Goal: Transaction & Acquisition: Purchase product/service

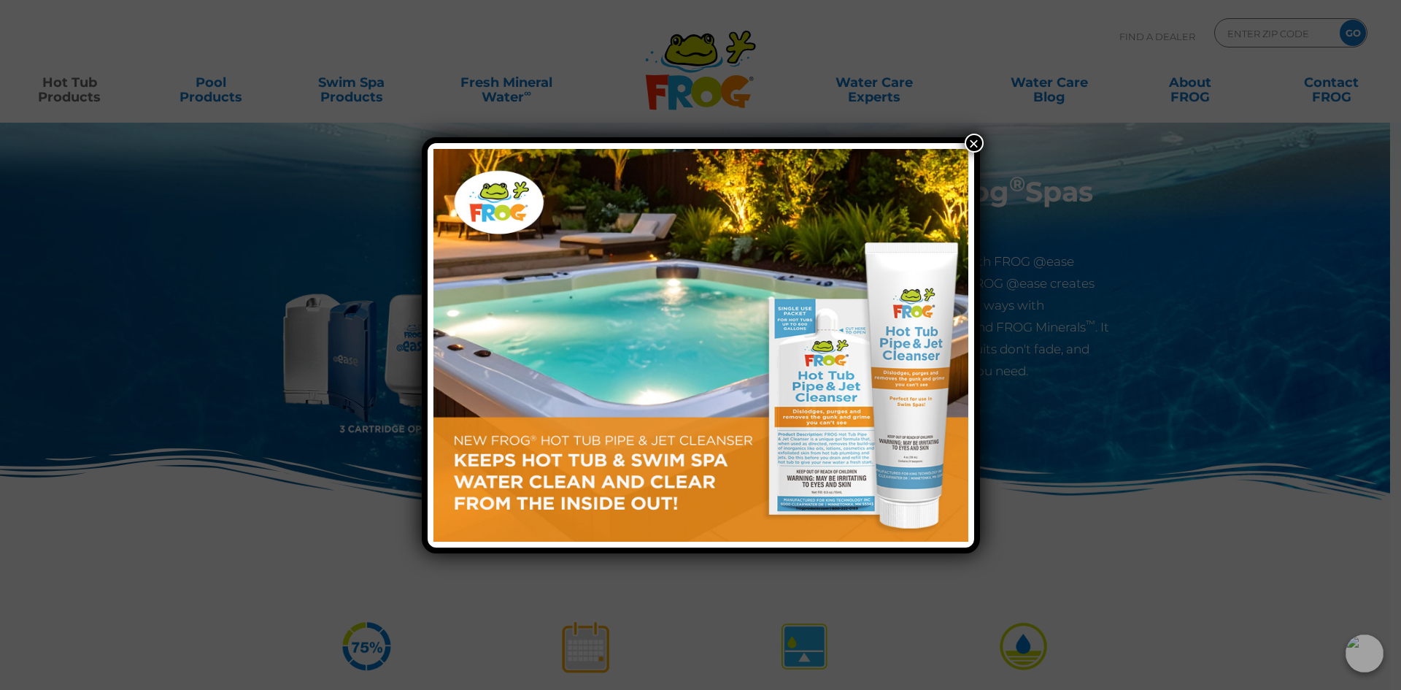
click at [974, 139] on button "×" at bounding box center [974, 143] width 19 height 19
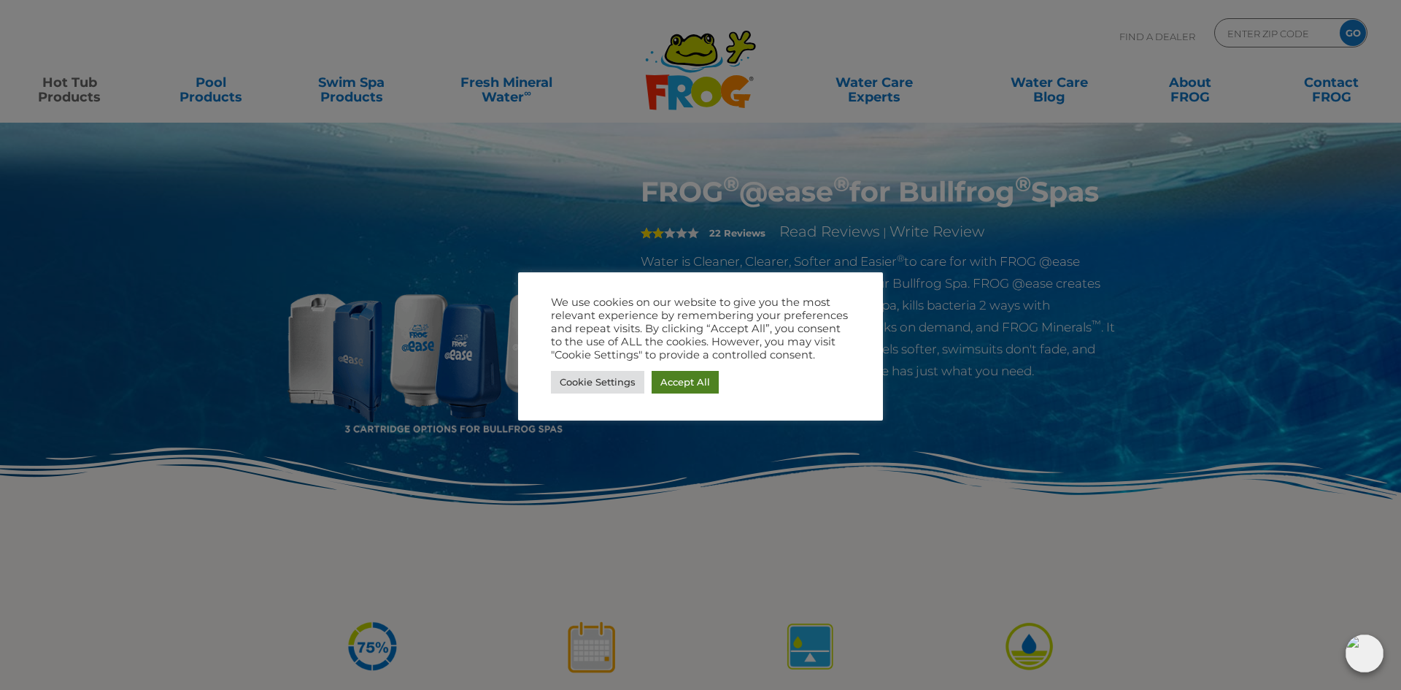
click at [693, 379] on link "Accept All" at bounding box center [685, 382] width 67 height 23
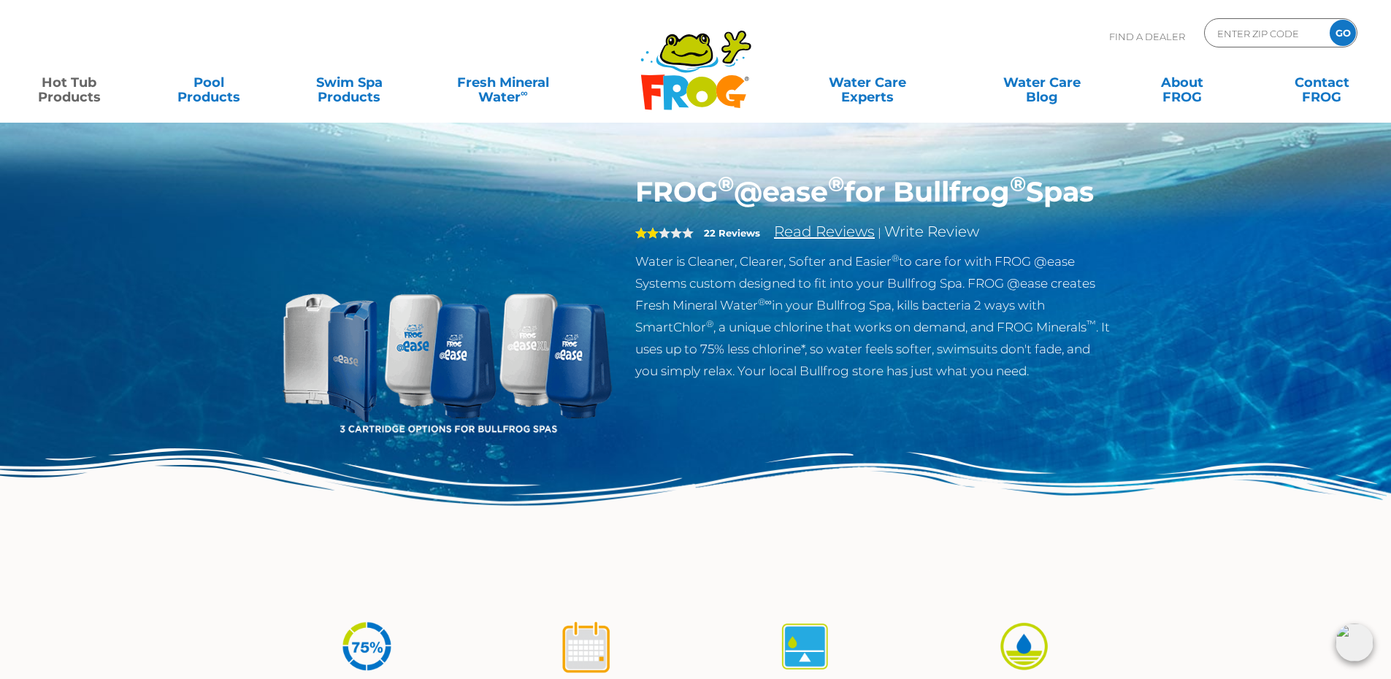
click at [826, 240] on link "Read Reviews" at bounding box center [824, 232] width 101 height 18
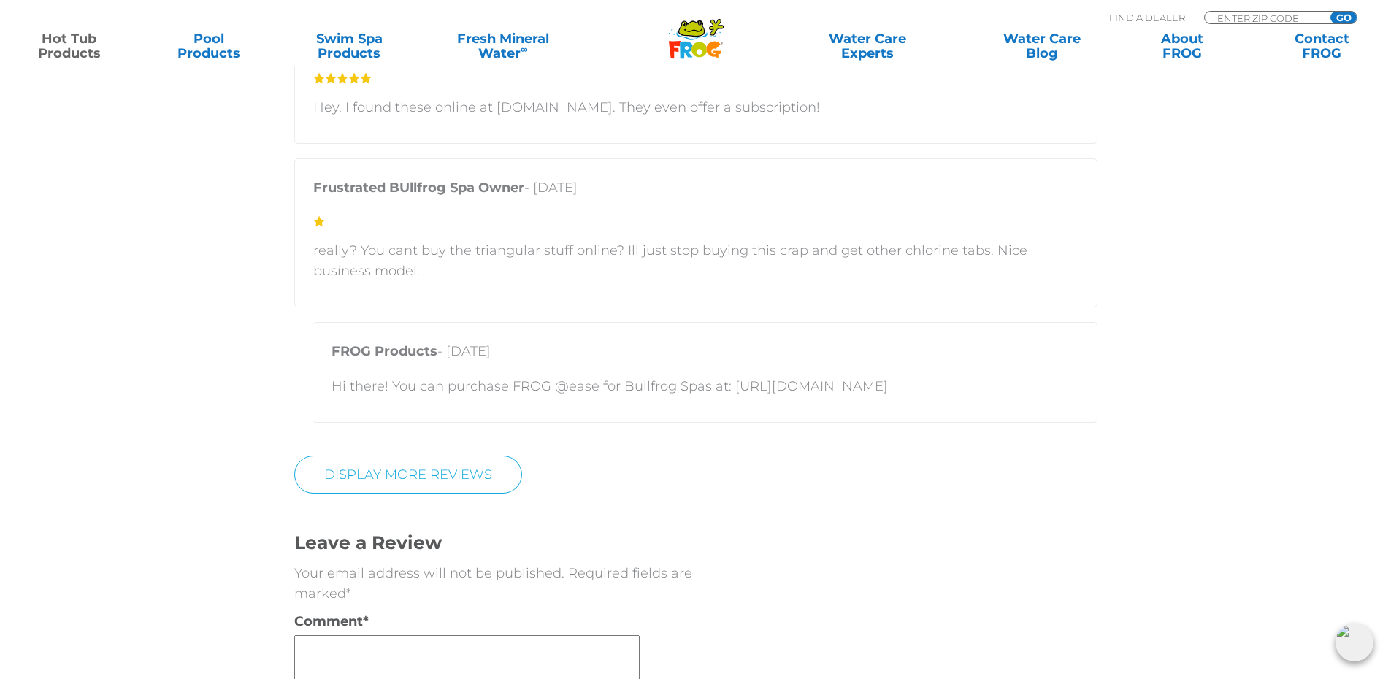
scroll to position [3944, 0]
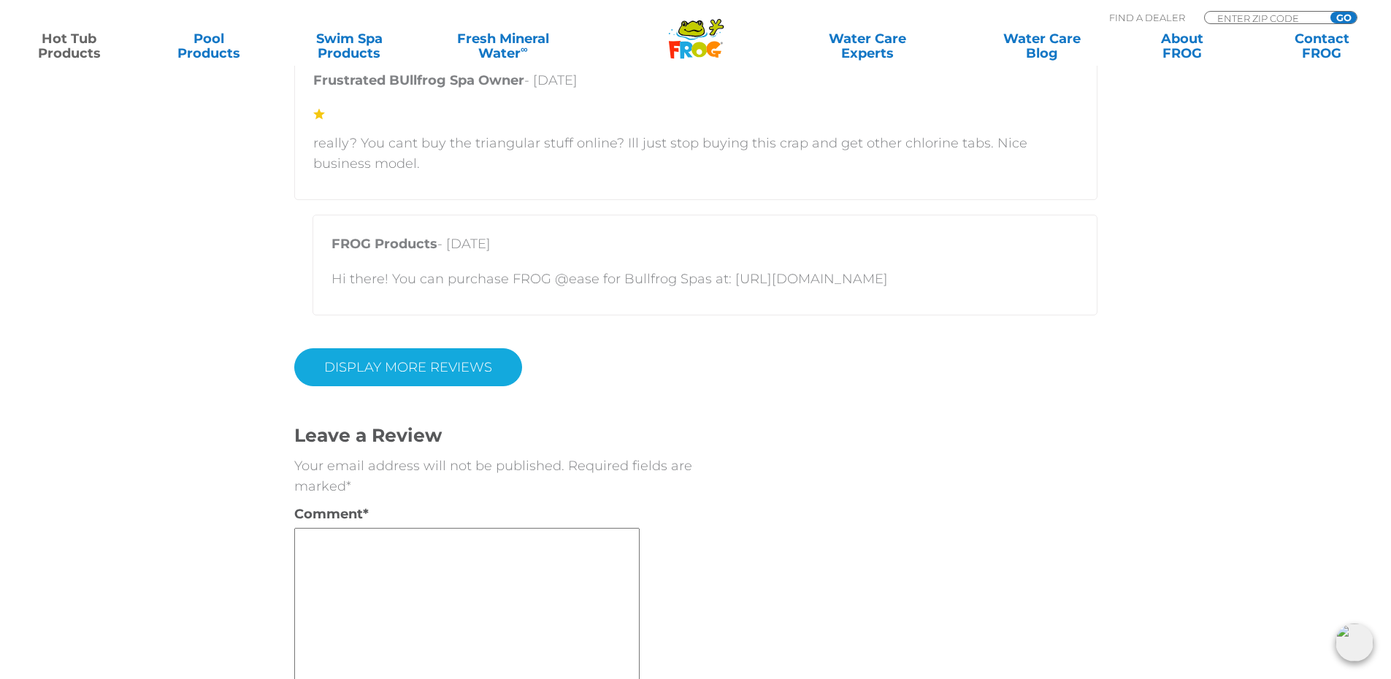
click at [445, 372] on link "Display More Reviews" at bounding box center [408, 367] width 228 height 38
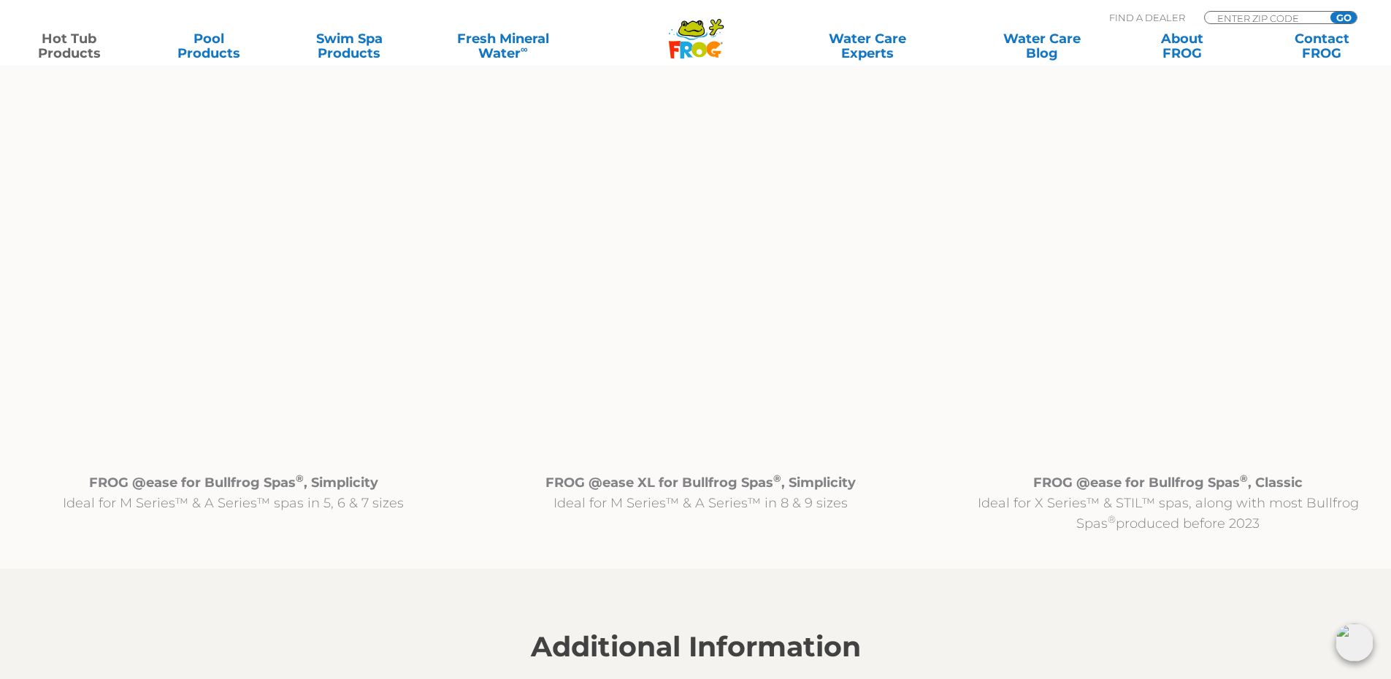
scroll to position [1462, 0]
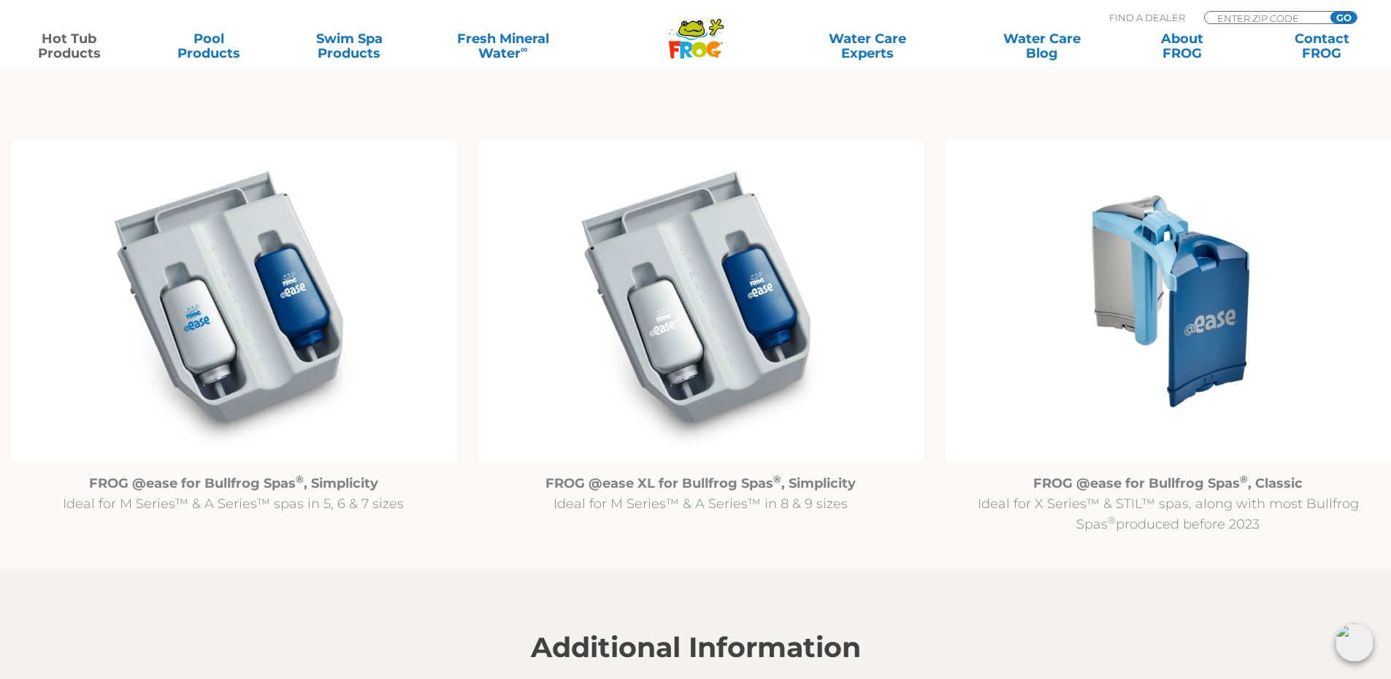
click at [1192, 318] on img at bounding box center [1167, 300] width 445 height 321
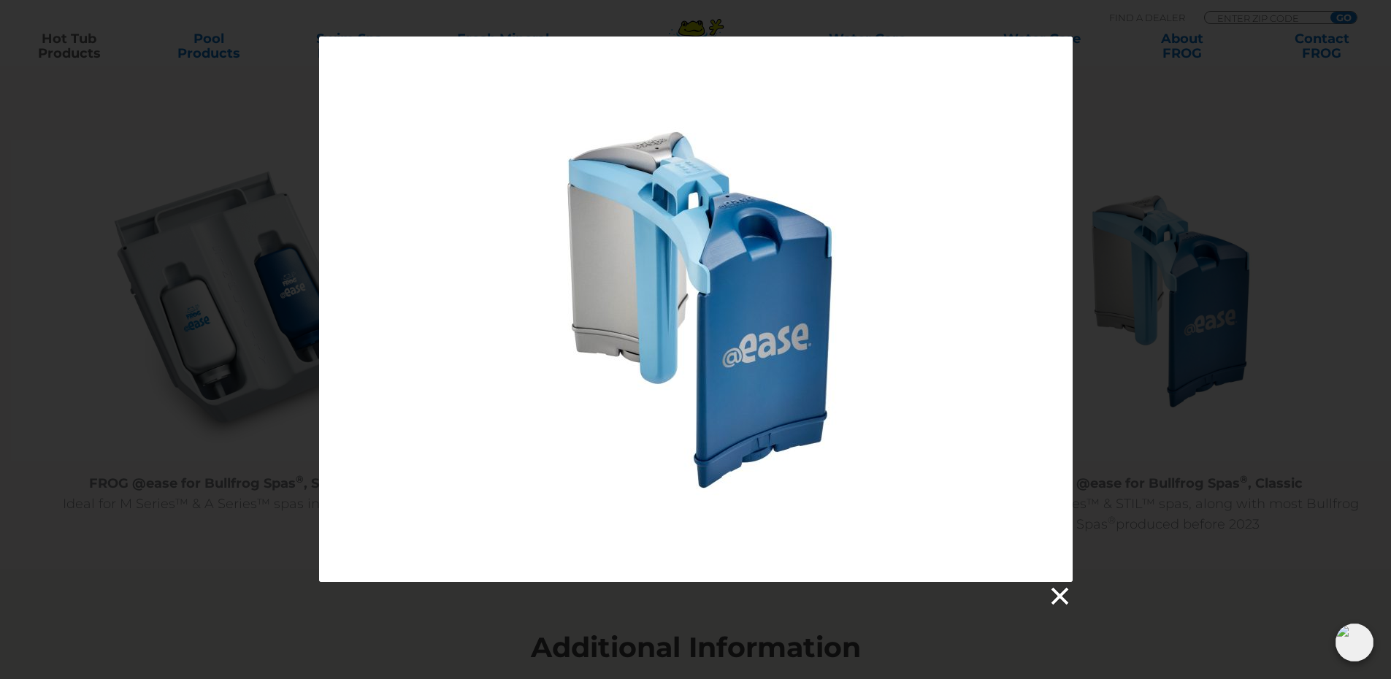
click at [1058, 593] on link at bounding box center [1058, 596] width 22 height 22
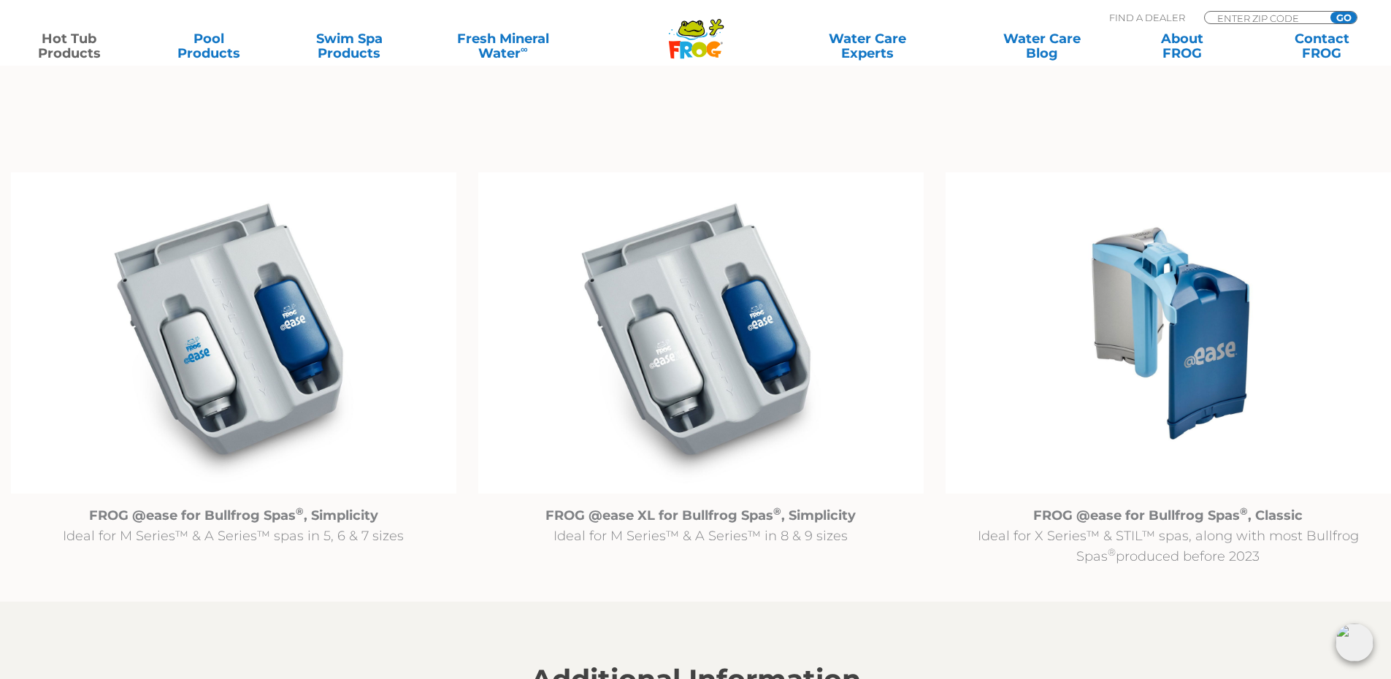
scroll to position [1389, 0]
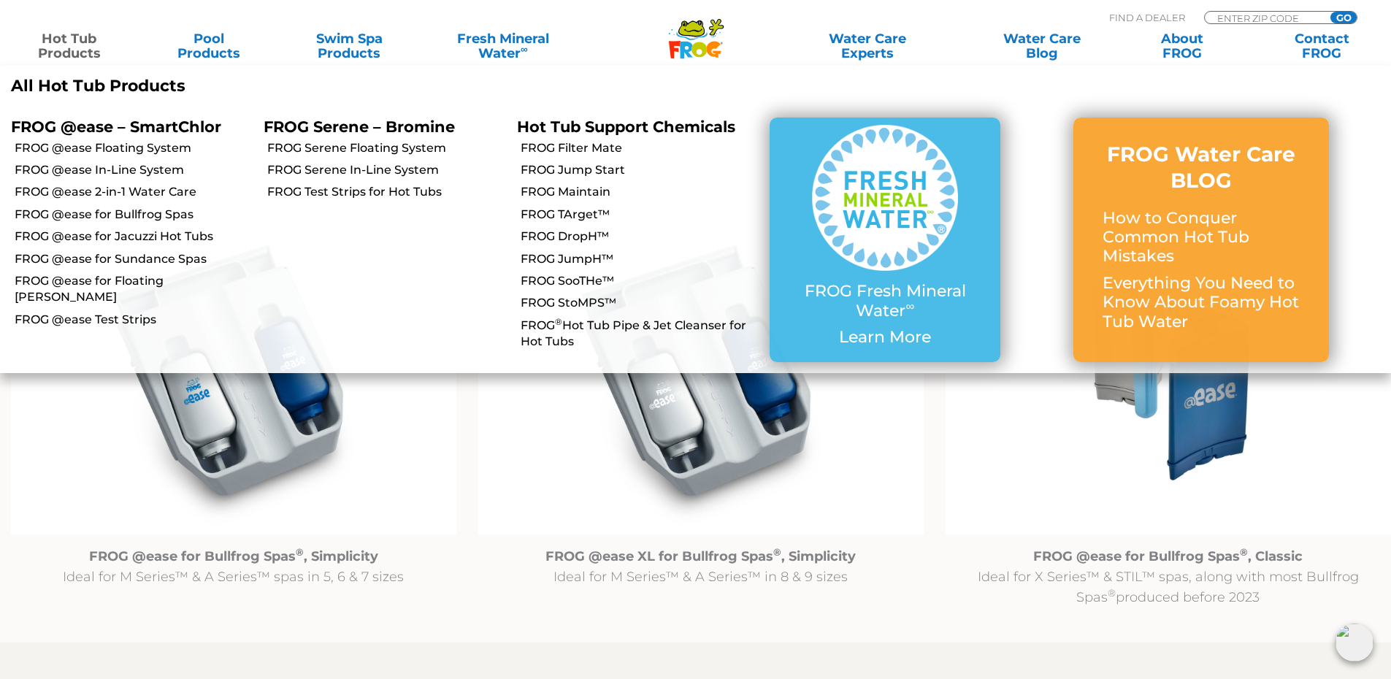
click at [78, 39] on link "Hot Tub Products" at bounding box center [69, 45] width 109 height 29
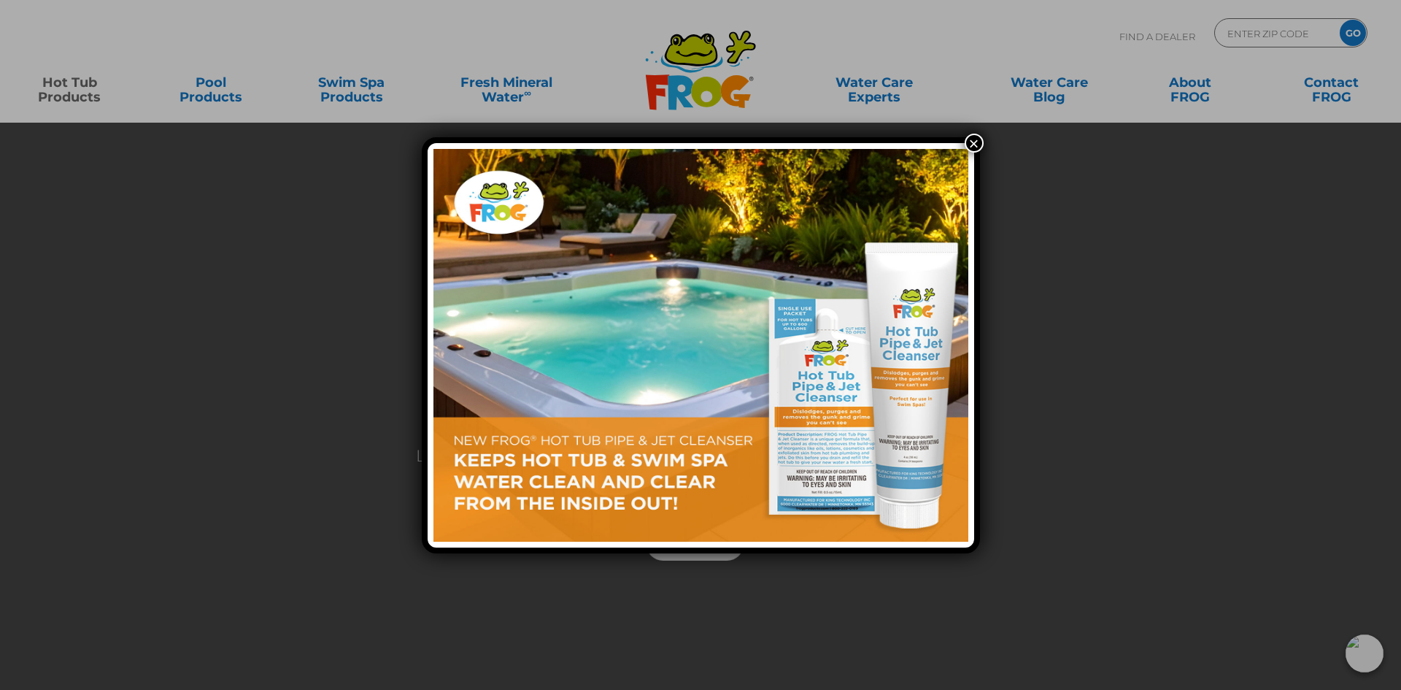
click at [972, 141] on button "×" at bounding box center [974, 143] width 19 height 19
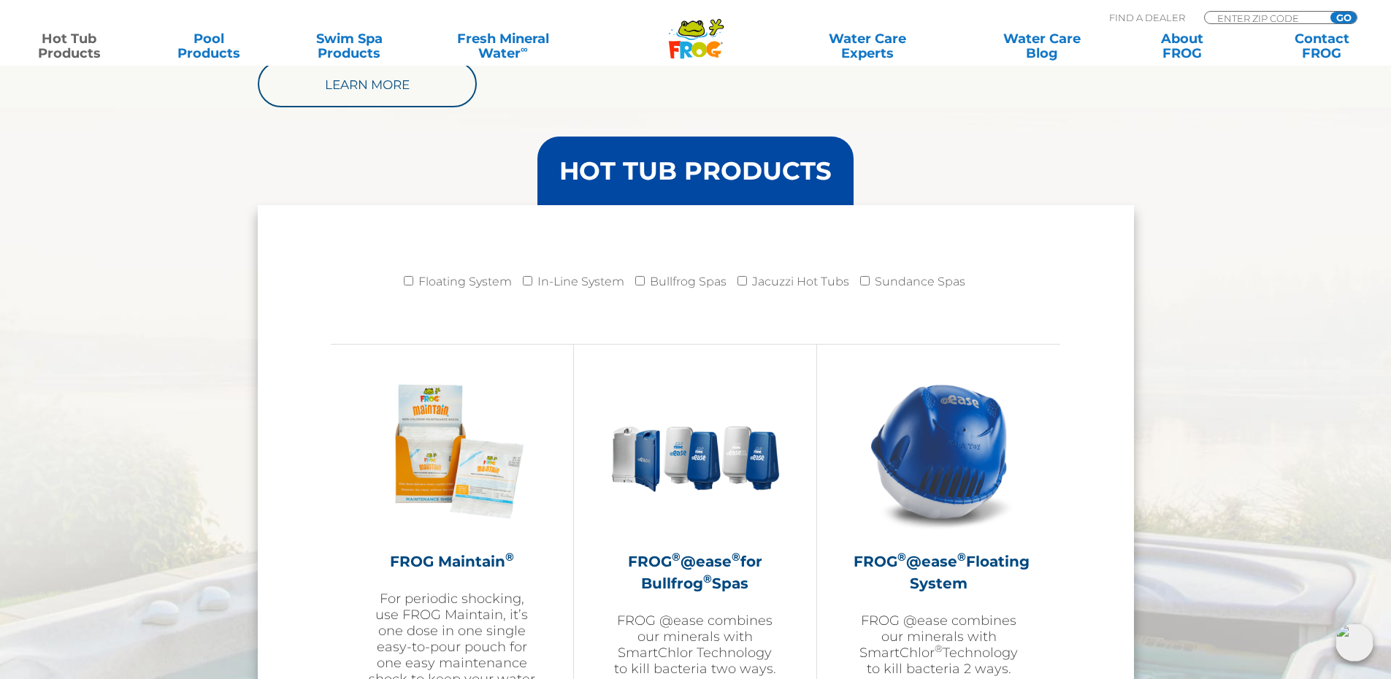
scroll to position [1460, 0]
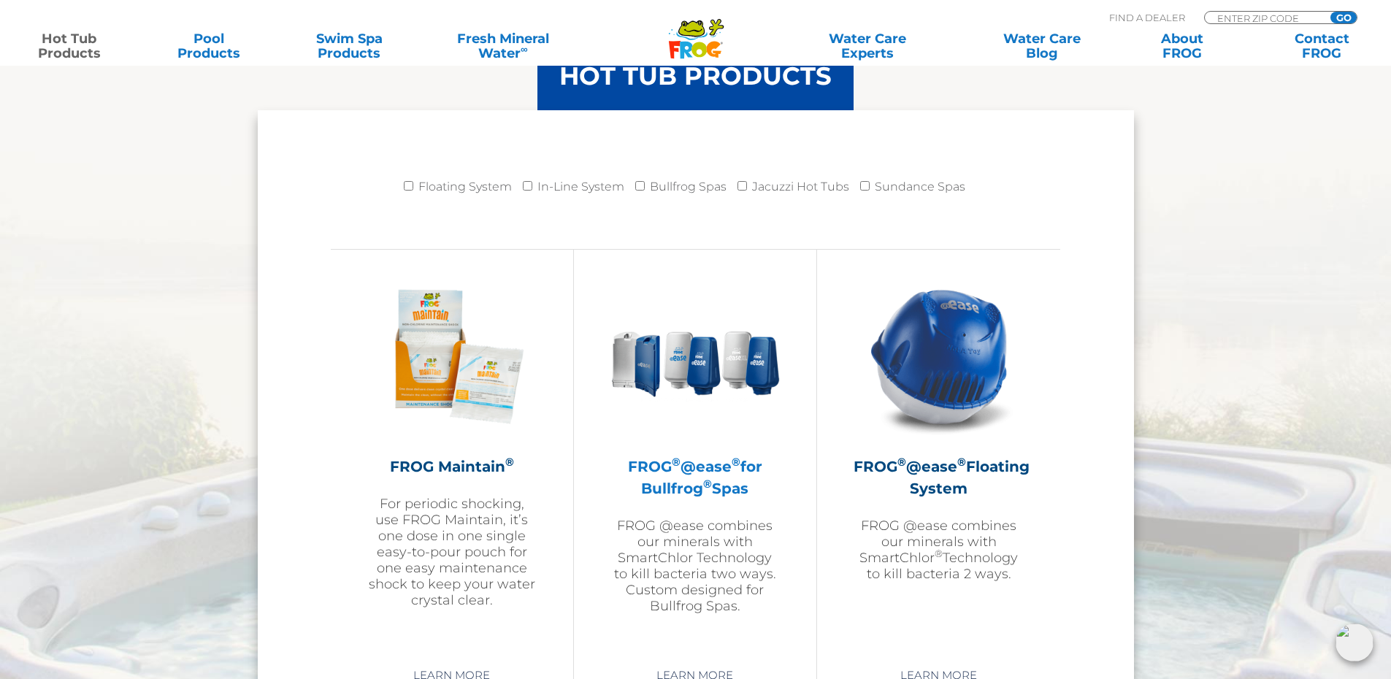
click at [707, 367] on img at bounding box center [694, 356] width 169 height 169
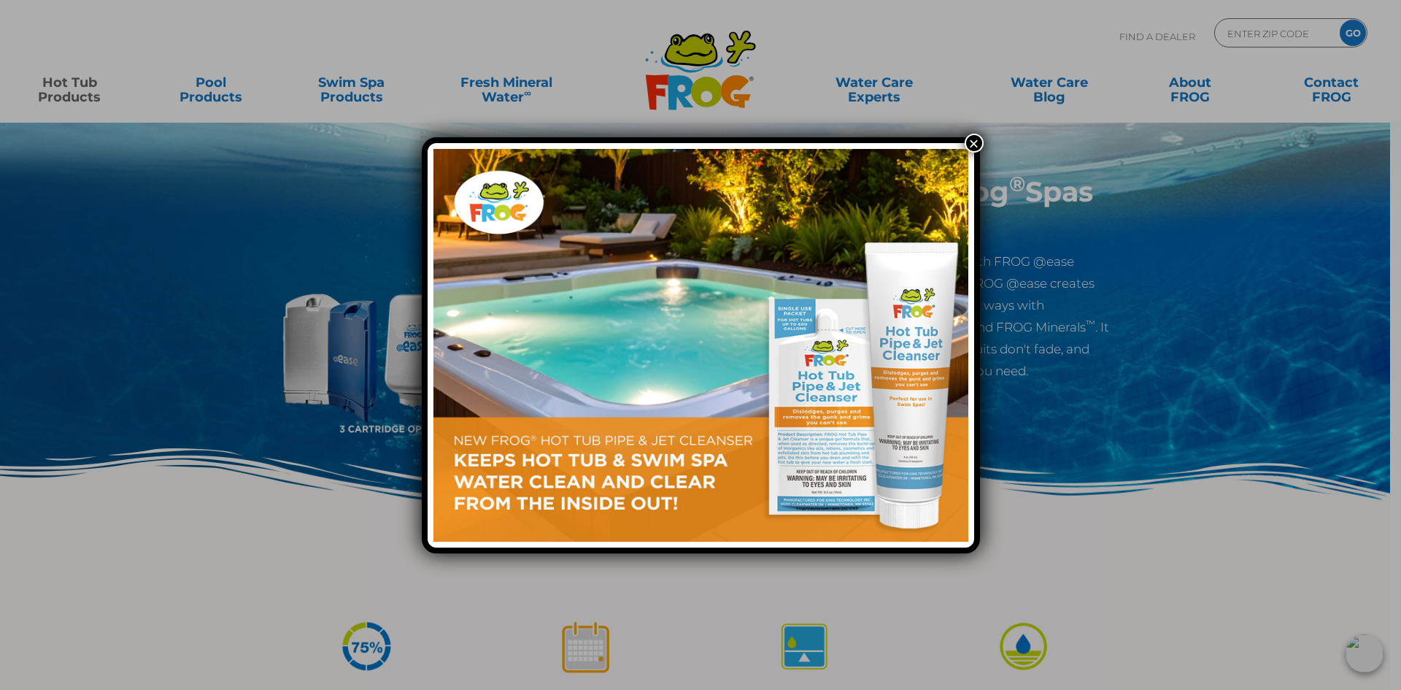
click at [974, 147] on button "×" at bounding box center [974, 143] width 19 height 19
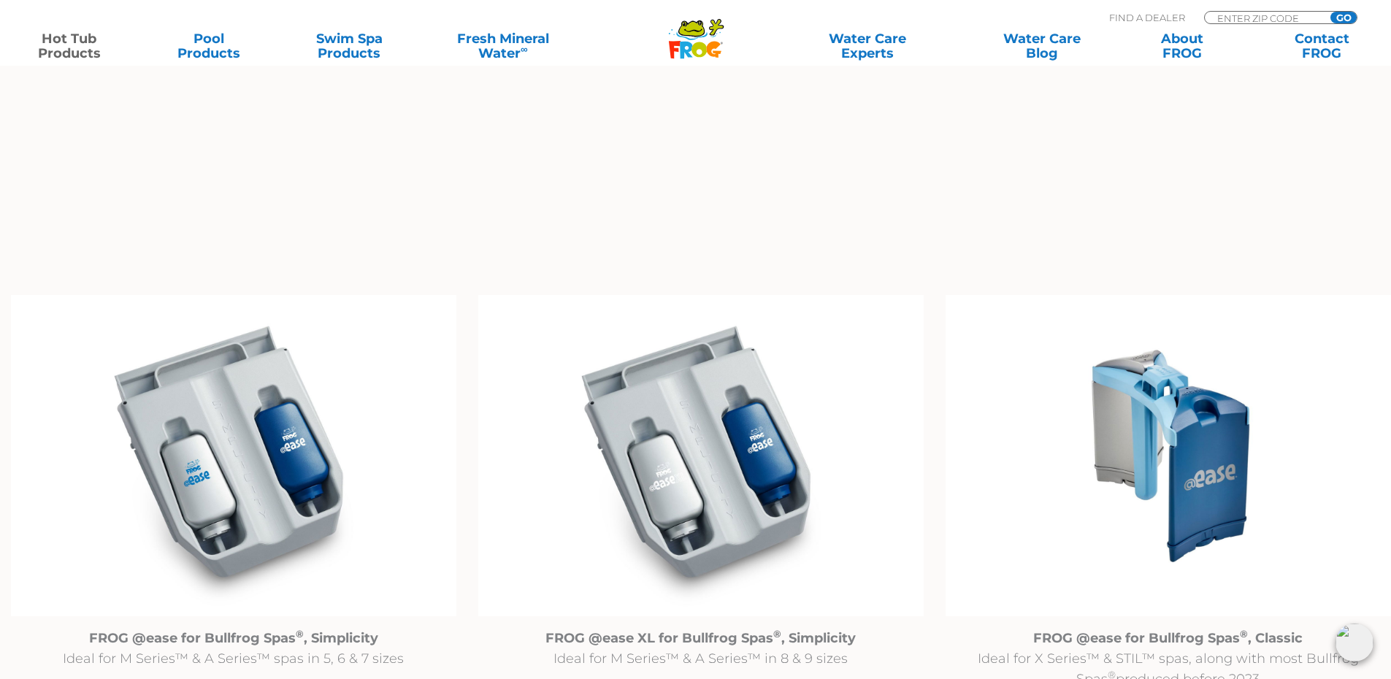
scroll to position [1314, 0]
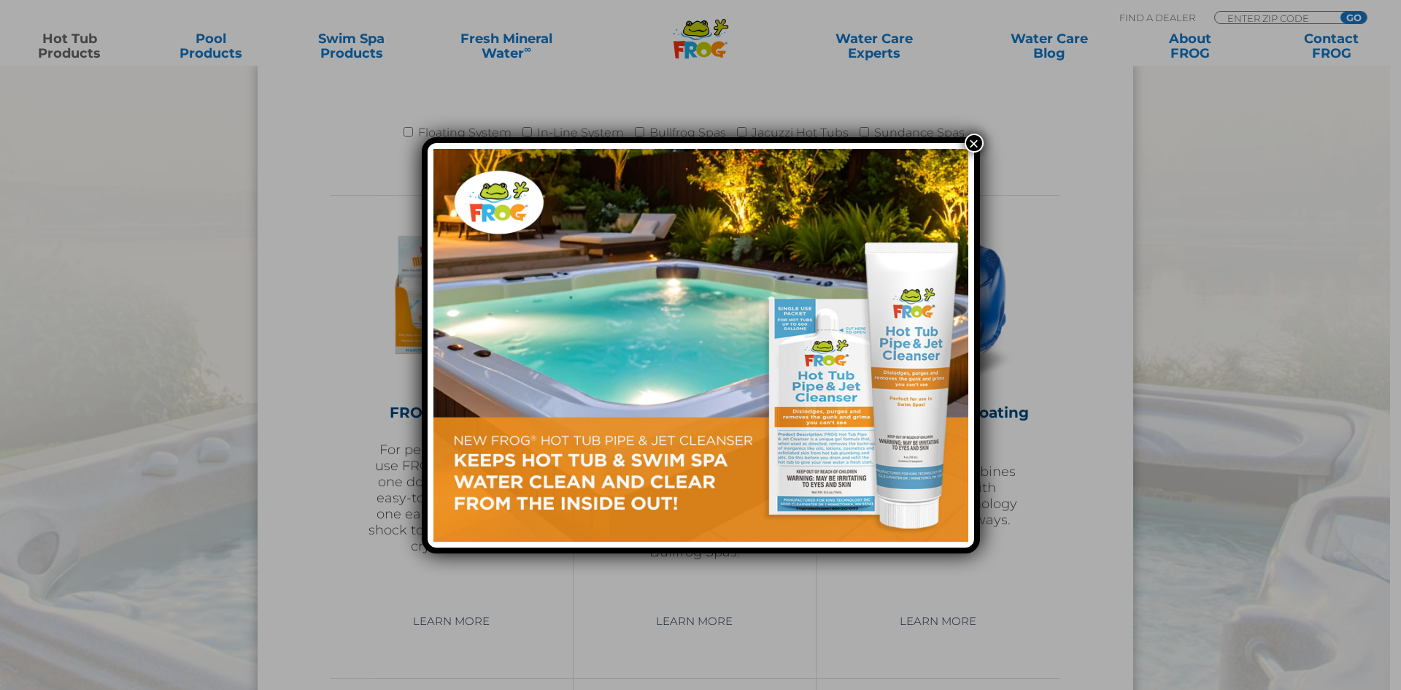
scroll to position [1460, 0]
